Goal: Task Accomplishment & Management: Complete application form

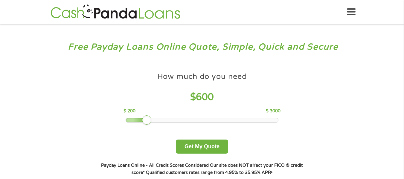
click at [148, 119] on div at bounding box center [202, 120] width 152 height 4
click at [197, 147] on button "Get My Quote" at bounding box center [202, 147] width 52 height 14
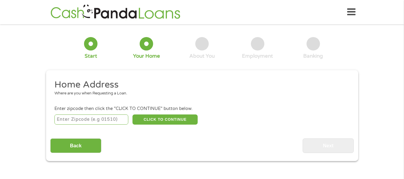
click at [112, 119] on input "number" at bounding box center [91, 120] width 74 height 10
type input "77713"
click at [165, 120] on button "CLICK TO CONTINUE" at bounding box center [165, 120] width 65 height 10
type input "77713"
type input "Beaumont"
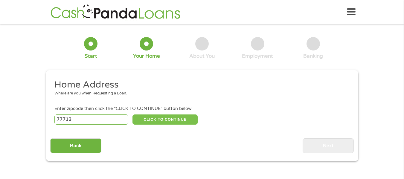
select select "[US_STATE]"
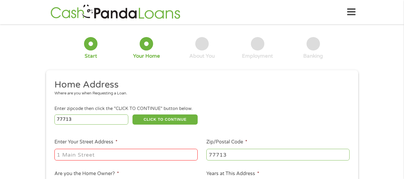
click at [145, 154] on input "Enter Your Street Address *" at bounding box center [125, 154] width 143 height 11
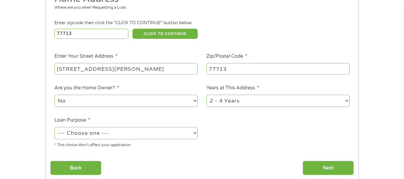
scroll to position [86, 0]
type input "[STREET_ADDRESS][PERSON_NAME]"
click at [218, 101] on select "1 Year or less 1 - 2 Years 2 - 4 Years Over 4 Years" at bounding box center [278, 101] width 143 height 12
select select "24months"
click at [207, 95] on select "1 Year or less 1 - 2 Years 2 - 4 Years Over 4 Years" at bounding box center [278, 101] width 143 height 12
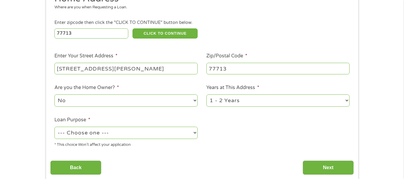
click at [177, 134] on select "--- Choose one --- Pay Bills Debt Consolidation Home Improvement Major Purchase…" at bounding box center [125, 133] width 143 height 12
select select "medicalexpenses"
click at [54, 127] on select "--- Choose one --- Pay Bills Debt Consolidation Home Improvement Major Purchase…" at bounding box center [125, 133] width 143 height 12
click at [326, 173] on input "Next" at bounding box center [328, 168] width 51 height 15
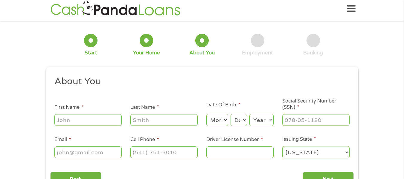
scroll to position [0, 0]
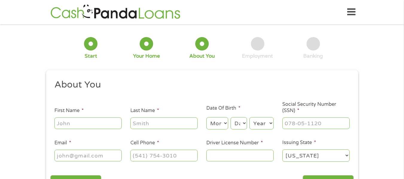
click at [96, 123] on input "First Name *" at bounding box center [87, 123] width 67 height 11
type input "[PERSON_NAME]"
select select "4"
select select "12"
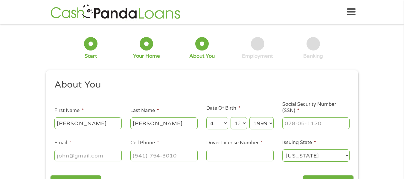
select select "1993"
type input "633-36-7587"
type input "[EMAIL_ADDRESS][DOMAIN_NAME]"
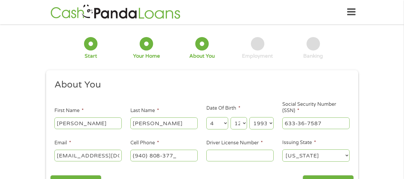
type input "[PHONE_NUMBER]"
type input "33181566"
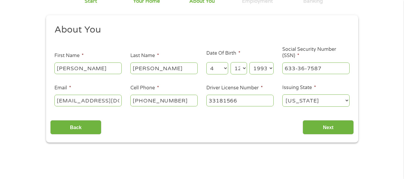
scroll to position [57, 0]
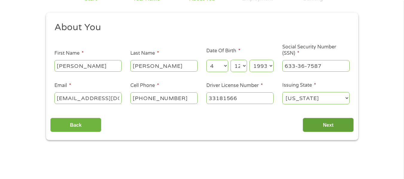
click at [338, 123] on input "Next" at bounding box center [328, 125] width 51 height 15
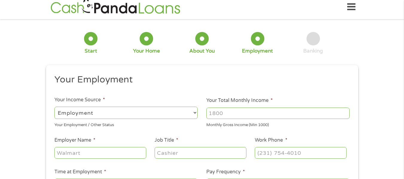
scroll to position [0, 0]
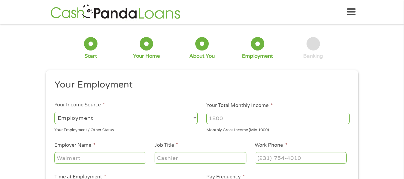
click at [315, 116] on input "Your Total Monthly Income *" at bounding box center [278, 118] width 143 height 11
type input "4500"
click at [125, 156] on input "Employer Name *" at bounding box center [100, 157] width 92 height 11
type input "[DEMOGRAPHIC_DATA] Health"
type input "N"
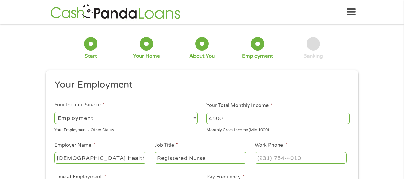
type input "Registered Nurse"
type input "[PHONE_NUMBER]"
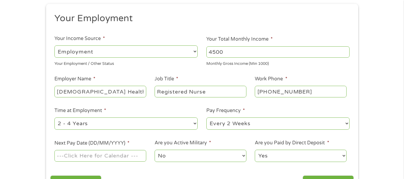
scroll to position [68, 0]
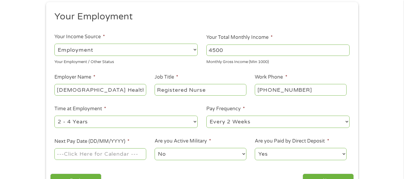
click at [144, 123] on select "--- Choose one --- 1 Year or less 1 - 2 Years 2 - 4 Years Over 4 Years" at bounding box center [125, 122] width 143 height 12
select select "24months"
click at [54, 116] on select "--- Choose one --- 1 Year or less 1 - 2 Years 2 - 4 Years Over 4 Years" at bounding box center [125, 122] width 143 height 12
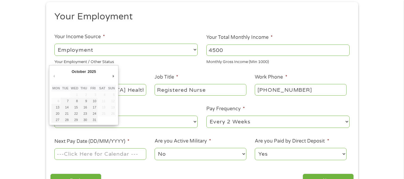
click at [118, 156] on input "Next Pay Date (DD/MM/YYYY) *" at bounding box center [100, 153] width 92 height 11
click at [98, 110] on td "18" at bounding box center [102, 107] width 9 height 6
type input "[DATE]"
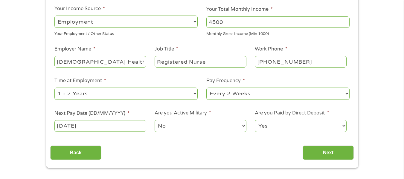
scroll to position [97, 0]
click at [323, 154] on input "Next" at bounding box center [328, 152] width 51 height 15
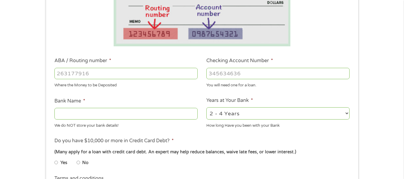
scroll to position [151, 0]
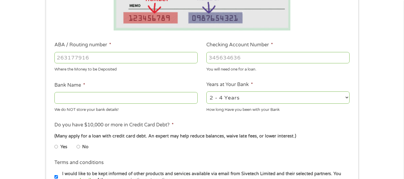
click at [171, 53] on input "ABA / Routing number *" at bounding box center [125, 57] width 143 height 11
type input "111900659"
type input "[PERSON_NAME] FARGO BANK"
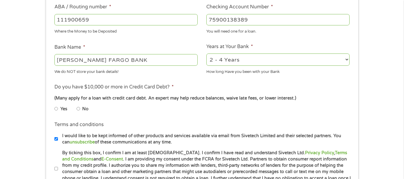
scroll to position [189, 0]
type input "75900138389"
click at [79, 108] on input "No" at bounding box center [79, 109] width 4 height 10
radio input "true"
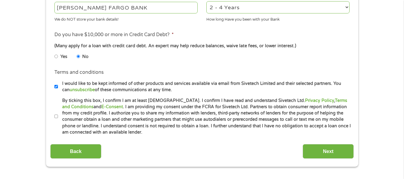
scroll to position [242, 0]
click at [57, 114] on input "By ticking this box, I confirm I am at least [DEMOGRAPHIC_DATA]. I confirm I ha…" at bounding box center [56, 117] width 4 height 10
checkbox input "true"
click at [298, 2] on select "2 - 4 Years 6 - 12 Months 1 - 2 Years Over 4 Years" at bounding box center [278, 7] width 143 height 12
select select "60months"
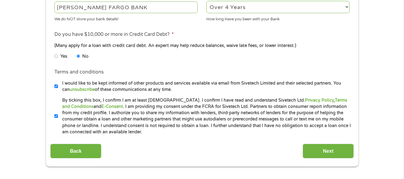
click at [207, 1] on select "2 - 4 Years 6 - 12 Months 1 - 2 Years Over 4 Years" at bounding box center [278, 7] width 143 height 12
click at [332, 152] on input "Next" at bounding box center [328, 151] width 51 height 15
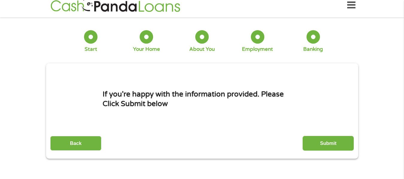
scroll to position [0, 0]
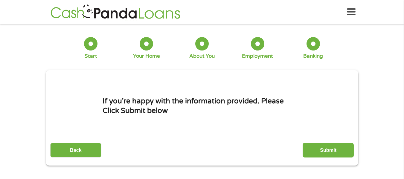
click at [332, 152] on input "Submit" at bounding box center [328, 150] width 51 height 15
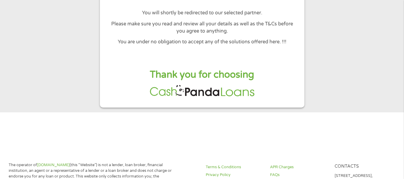
scroll to position [82, 0]
